Goal: Register for event/course

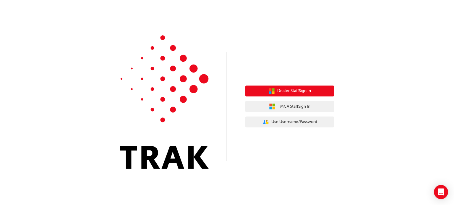
click at [288, 89] on span "Dealer Staff Sign In" at bounding box center [294, 91] width 34 height 7
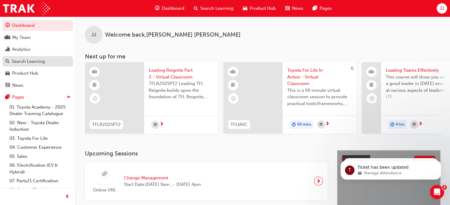
click at [34, 62] on div "Search Learning" at bounding box center [28, 61] width 33 height 7
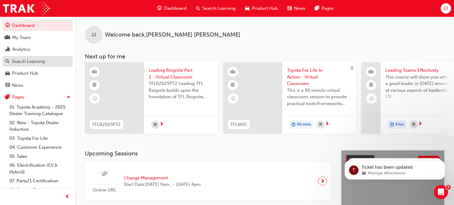
click at [34, 62] on link "Search Learning" at bounding box center [37, 61] width 71 height 11
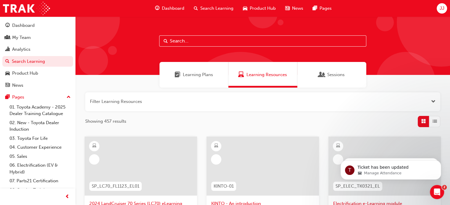
click at [187, 41] on input "text" at bounding box center [262, 40] width 207 height 11
type input "reignite part 2"
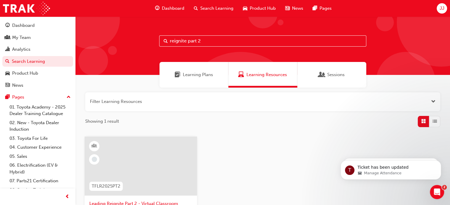
click at [159, 202] on span "Leading Reignite Part 2 - Virtual Classroom" at bounding box center [140, 204] width 103 height 7
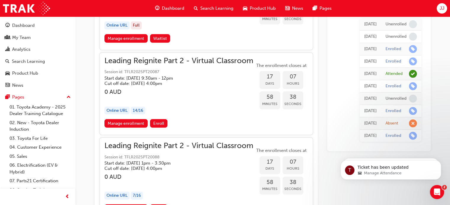
scroll to position [1604, 0]
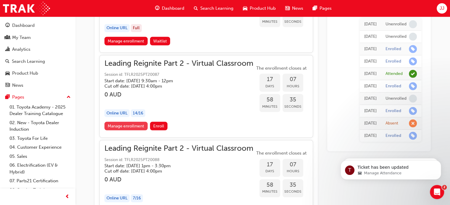
click at [133, 122] on link "Manage enrollment" at bounding box center [125, 126] width 43 height 9
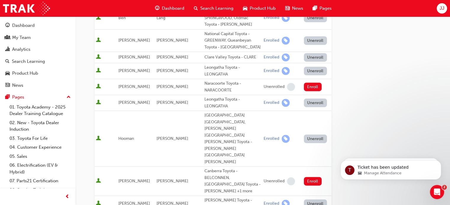
scroll to position [369, 0]
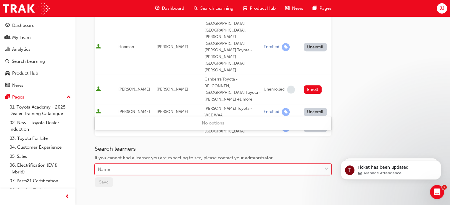
click at [121, 165] on div "Name" at bounding box center [208, 170] width 227 height 10
type input "pieters"
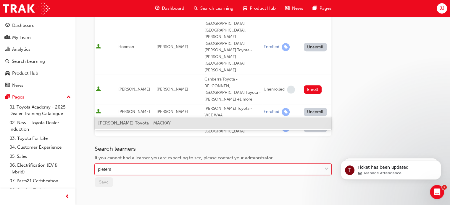
click at [120, 121] on span "[PERSON_NAME] Toyota - MACKAY" at bounding box center [134, 123] width 72 height 5
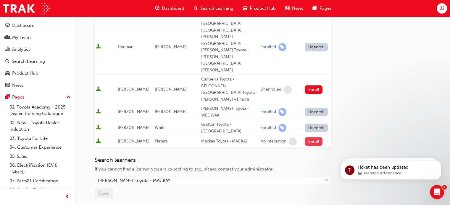
click at [309, 137] on button "Enroll" at bounding box center [313, 141] width 18 height 9
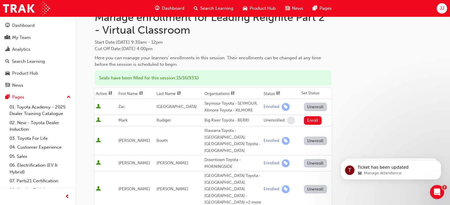
scroll to position [19, 0]
